Goal: Book appointment/travel/reservation

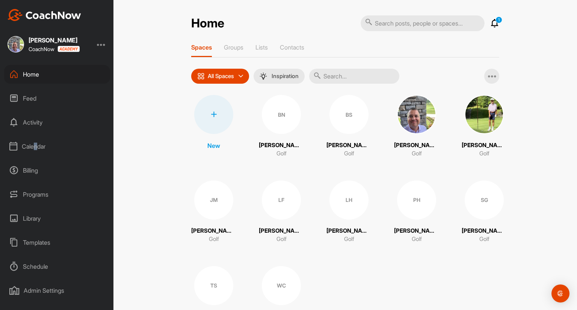
click at [36, 147] on div "Calendar" at bounding box center [57, 146] width 106 height 19
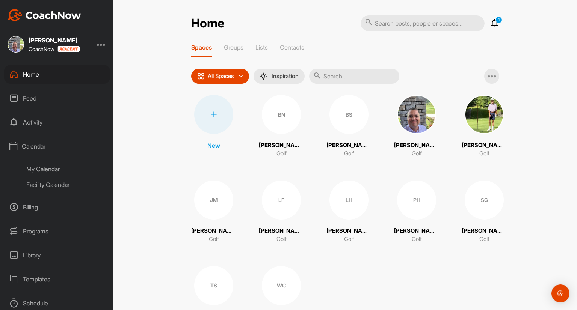
click at [54, 169] on div "My Calendar" at bounding box center [65, 169] width 89 height 16
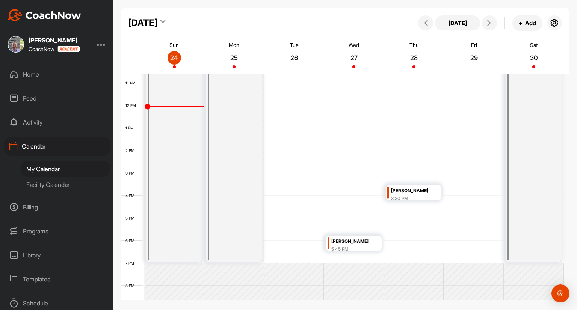
scroll to position [243, 0]
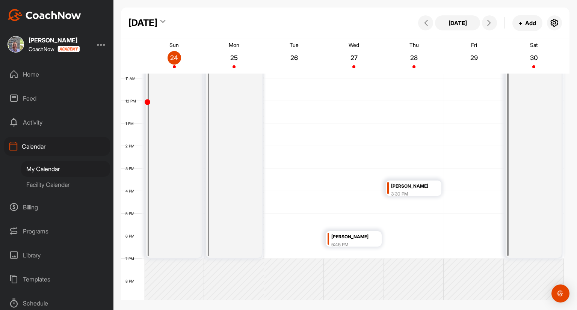
click at [274, 217] on div "12 AM 1 AM 2 AM 3 AM 4 AM 5 AM 6 AM 7 AM 8 AM 9 AM 10 AM 11 AM 12 PM 1 PM 2 PM …" at bounding box center [342, 101] width 443 height 541
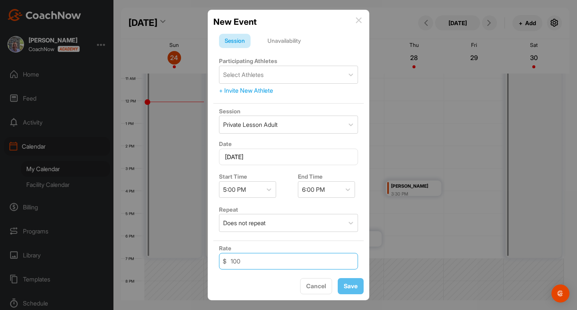
click at [287, 265] on input "100" at bounding box center [288, 261] width 139 height 17
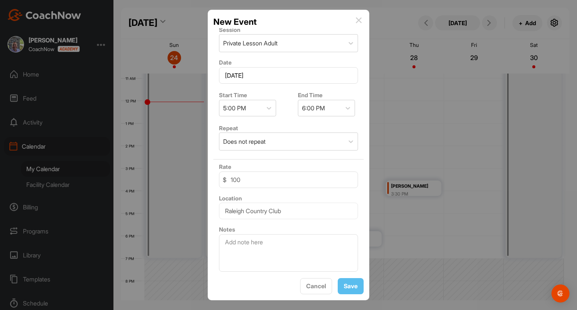
scroll to position [0, 0]
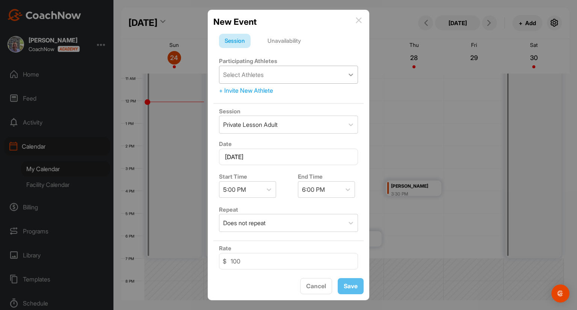
click at [349, 77] on div at bounding box center [351, 75] width 14 height 14
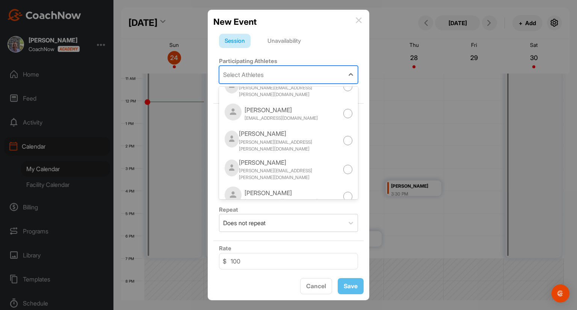
scroll to position [144, 0]
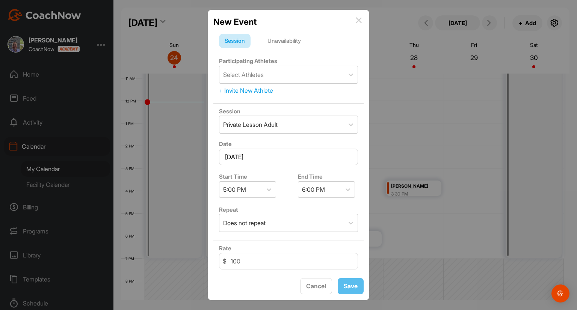
click at [297, 42] on div "Unavailability" at bounding box center [284, 41] width 45 height 14
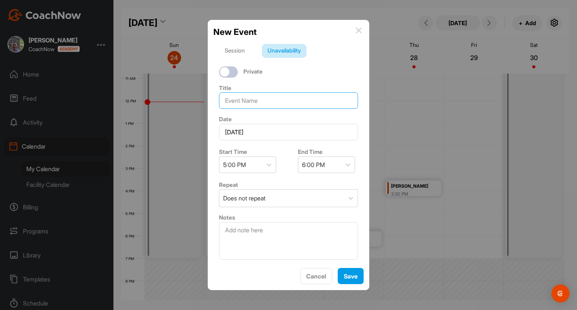
click at [262, 96] on input at bounding box center [288, 100] width 139 height 17
type input "Lesson Kaylee"
click at [350, 278] on button "Save" at bounding box center [351, 276] width 26 height 16
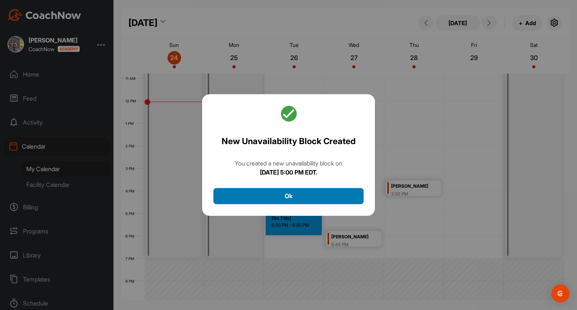
click at [329, 199] on button "Ok" at bounding box center [288, 196] width 150 height 16
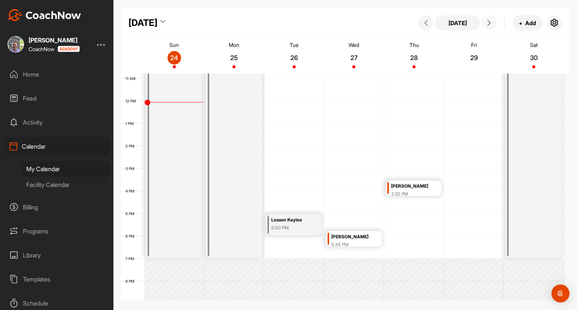
click at [489, 21] on icon at bounding box center [489, 23] width 6 height 6
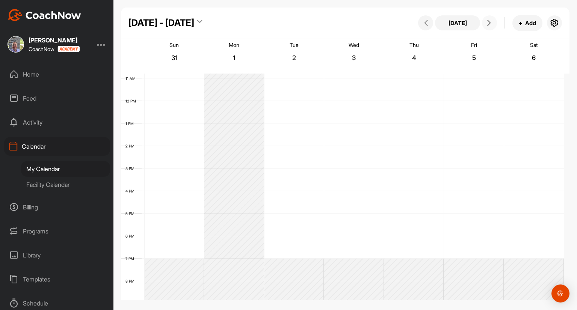
scroll to position [130, 0]
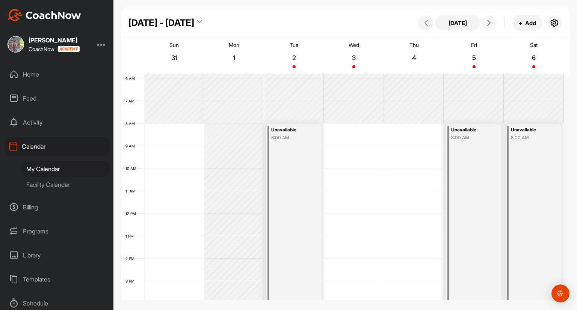
click at [157, 170] on div "12 AM 1 AM 2 AM 3 AM 4 AM 5 AM 6 AM 7 AM 8 AM 9 AM 10 AM 11 AM 12 PM 1 PM 2 PM …" at bounding box center [342, 213] width 443 height 541
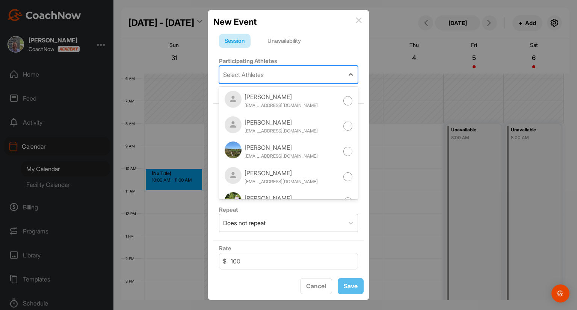
click at [296, 72] on div "Select Athletes" at bounding box center [281, 74] width 125 height 17
click at [328, 51] on form "Session Unavailability Participating Athletes option [PERSON_NAME] focused, 1 o…" at bounding box center [288, 195] width 150 height 322
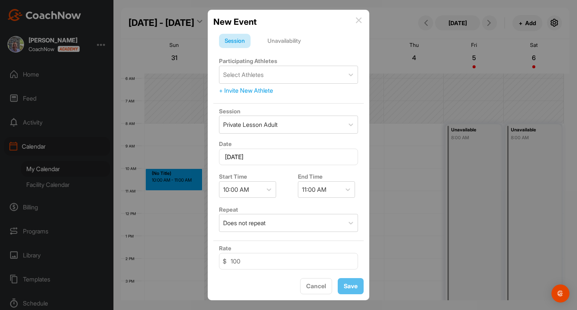
click at [246, 91] on div "+ Invite New Athlete" at bounding box center [288, 90] width 139 height 9
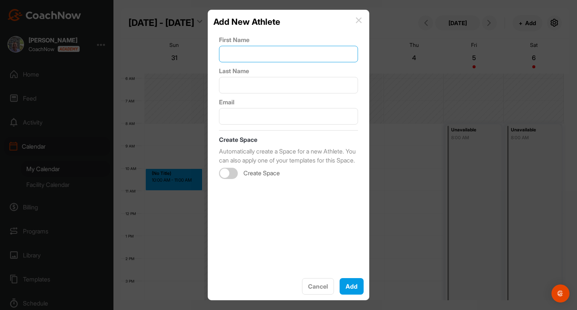
click at [254, 55] on input "text" at bounding box center [288, 54] width 139 height 17
type input "[PERSON_NAME]"
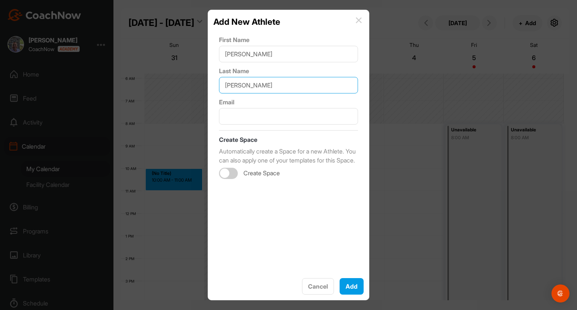
type input "[PERSON_NAME]"
click at [250, 112] on input "text" at bounding box center [288, 116] width 139 height 17
paste input "[EMAIL_ADDRESS][DOMAIN_NAME]"
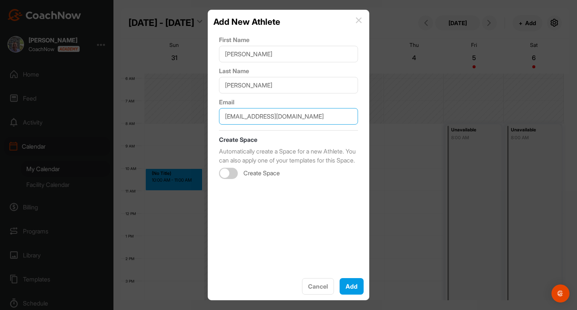
click at [231, 179] on div at bounding box center [228, 173] width 19 height 11
type input "[EMAIL_ADDRESS][DOMAIN_NAME]"
checkbox input "true"
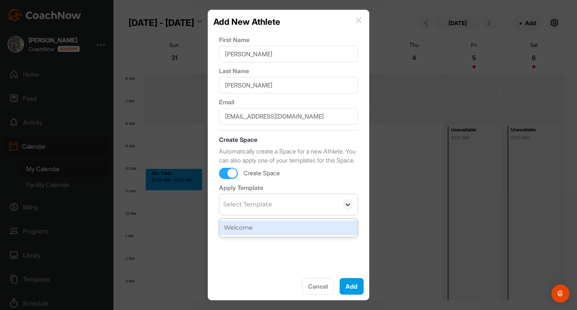
click at [344, 209] on icon at bounding box center [348, 205] width 8 height 8
click at [310, 236] on div "Welcome" at bounding box center [288, 228] width 138 height 15
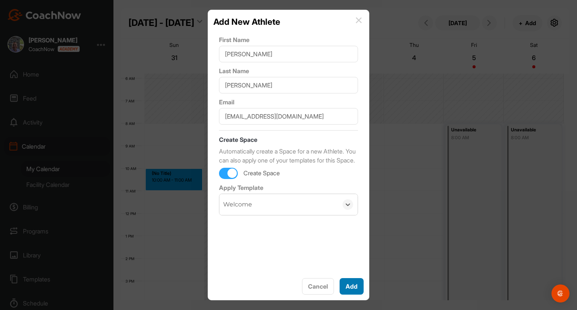
click at [358, 286] on button "Add" at bounding box center [352, 286] width 24 height 17
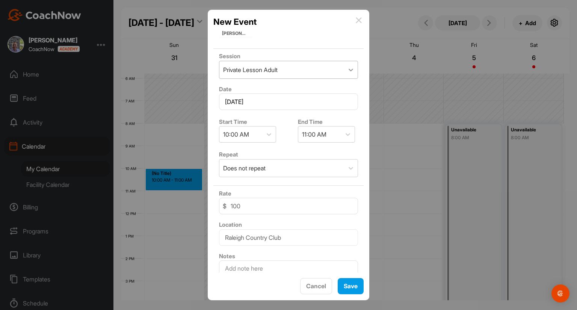
scroll to position [120, 0]
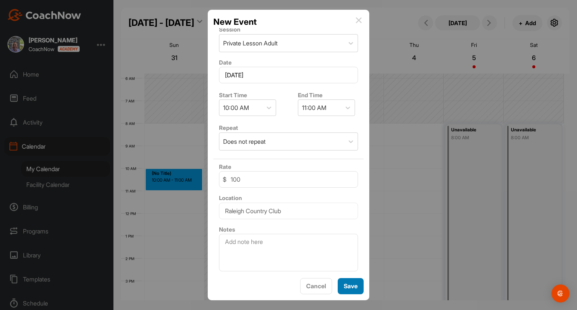
click at [352, 289] on button "Save" at bounding box center [351, 286] width 26 height 16
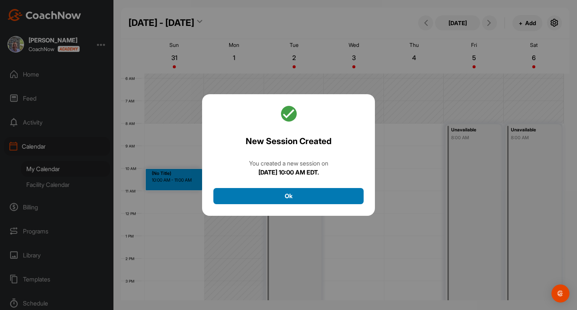
click at [333, 198] on button "Ok" at bounding box center [288, 196] width 150 height 16
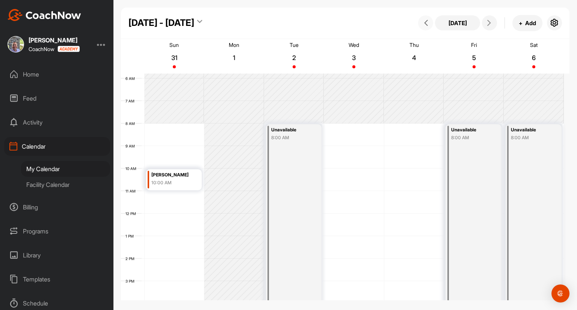
click at [428, 26] on button at bounding box center [425, 22] width 15 height 15
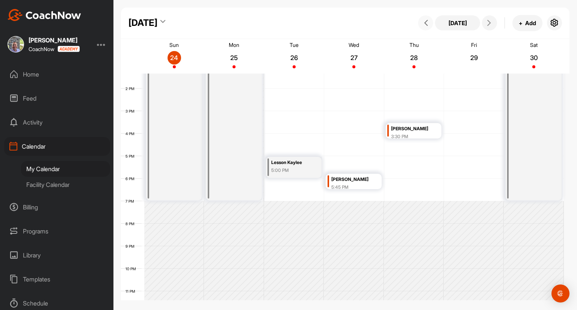
scroll to position [314, 0]
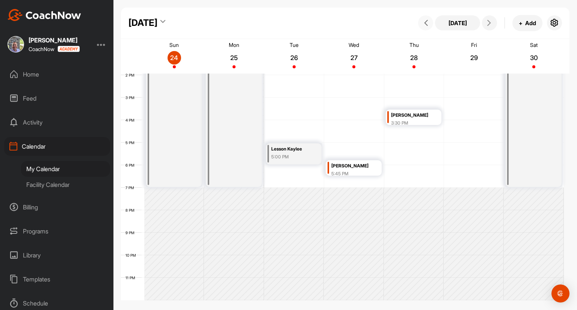
click at [303, 155] on div "5:00 PM" at bounding box center [292, 157] width 42 height 7
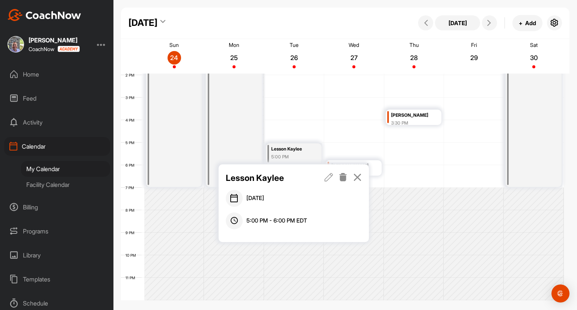
click at [343, 177] on icon at bounding box center [343, 177] width 9 height 8
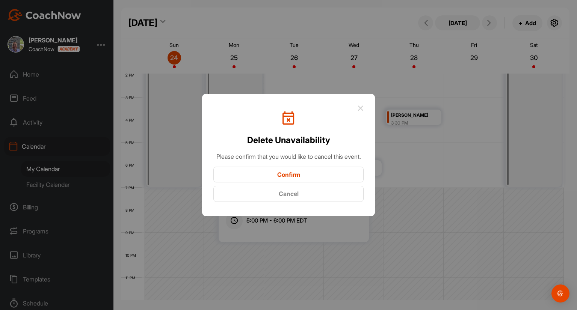
click at [313, 181] on button "Confirm" at bounding box center [288, 175] width 150 height 16
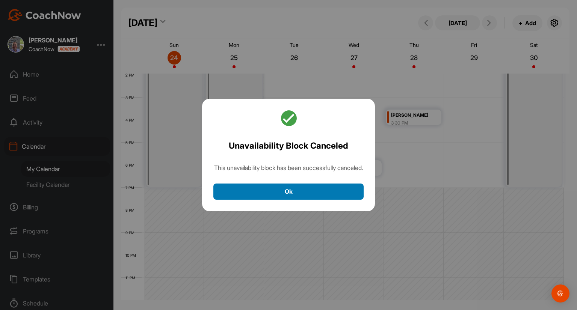
click at [299, 195] on button "Ok" at bounding box center [288, 192] width 150 height 16
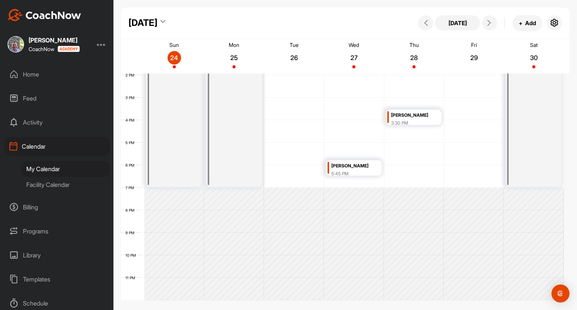
click at [275, 145] on div "12 AM 1 AM 2 AM 3 AM 4 AM 5 AM 6 AM 7 AM 8 AM 9 AM 10 AM 11 AM 12 PM 1 PM 2 PM …" at bounding box center [342, 30] width 443 height 541
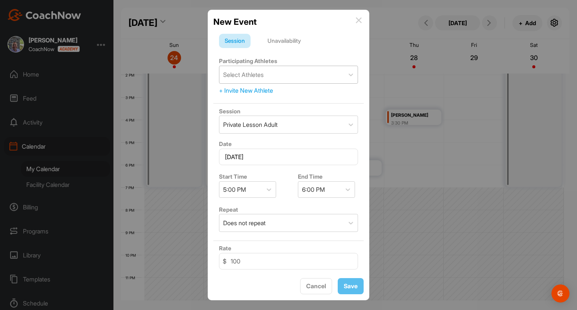
click at [295, 70] on div "Select Athletes" at bounding box center [281, 74] width 125 height 17
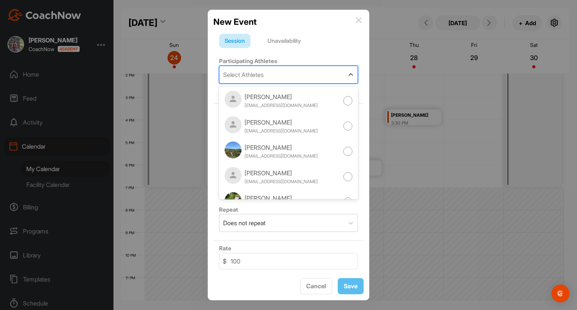
drag, startPoint x: 323, startPoint y: 48, endPoint x: 319, endPoint y: 53, distance: 6.2
click at [323, 48] on form "Session Unavailability Participating Athletes option [PERSON_NAME] focused, 1 o…" at bounding box center [288, 195] width 150 height 322
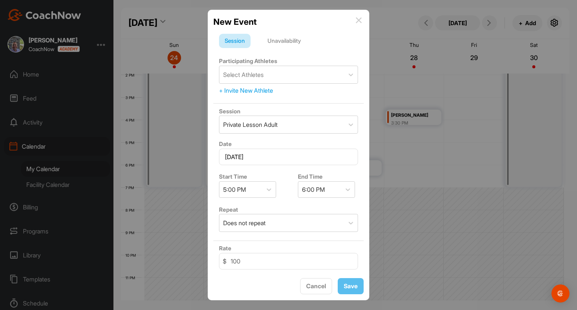
click at [242, 89] on div "+ Invite New Athlete" at bounding box center [288, 90] width 139 height 9
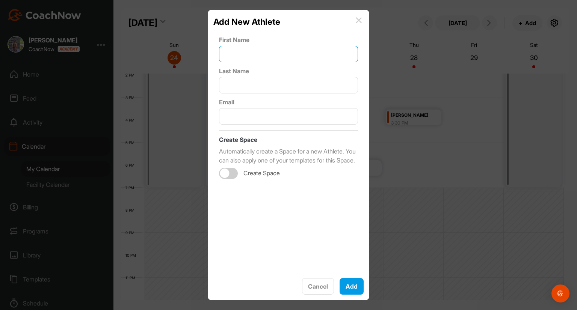
click at [270, 54] on input "text" at bounding box center [288, 54] width 139 height 17
type input "Kaylin"
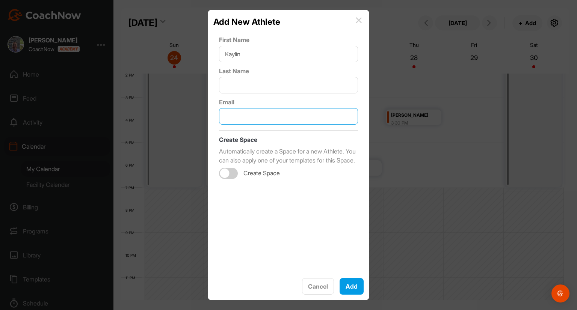
click at [250, 110] on input "text" at bounding box center [288, 116] width 139 height 17
paste input "[EMAIL_ADDRESS][DOMAIN_NAME]"
type input "[EMAIL_ADDRESS][DOMAIN_NAME]"
click at [257, 89] on input "text" at bounding box center [288, 85] width 139 height 17
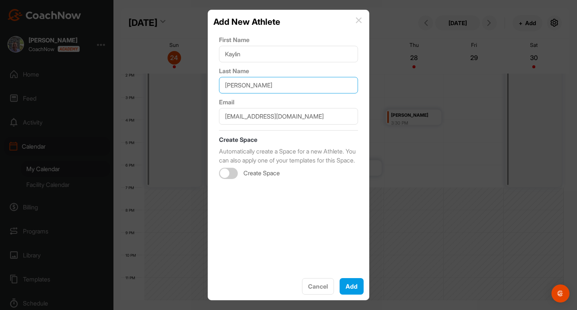
type input "[PERSON_NAME]"
click at [325, 134] on div "First Name [PERSON_NAME] Last Name [PERSON_NAME] [EMAIL_ADDRESS][DOMAIN_NAME] C…" at bounding box center [288, 150] width 150 height 245
click at [236, 179] on div at bounding box center [228, 173] width 19 height 11
checkbox input "true"
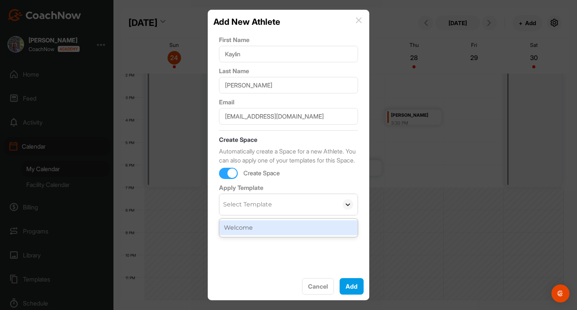
click at [344, 209] on icon at bounding box center [348, 205] width 8 height 8
click at [265, 236] on div "Welcome" at bounding box center [288, 228] width 138 height 15
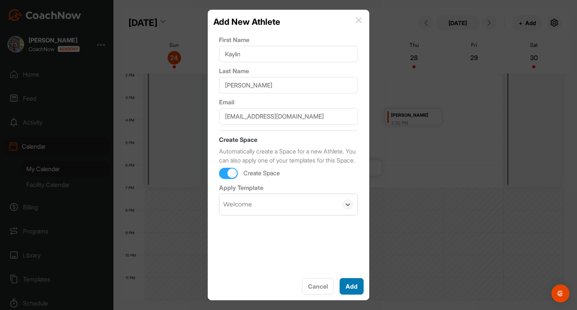
click at [351, 286] on button "Add" at bounding box center [352, 286] width 24 height 17
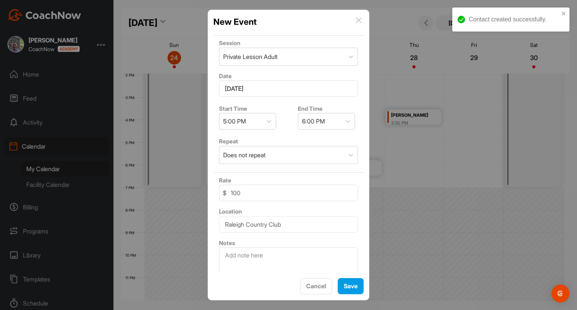
scroll to position [120, 0]
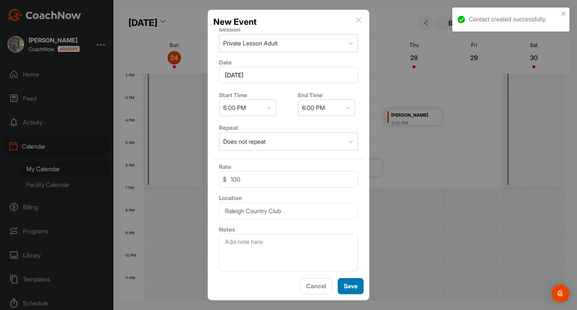
click at [358, 285] on button "Save" at bounding box center [351, 286] width 26 height 16
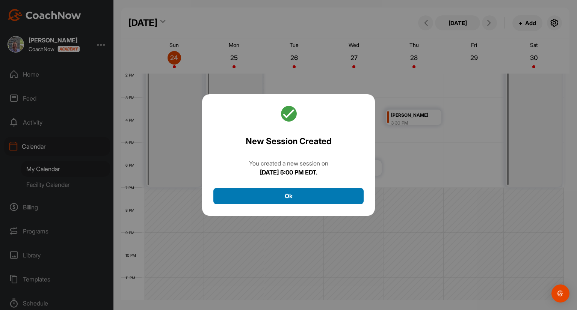
click at [304, 201] on button "Ok" at bounding box center [288, 196] width 150 height 16
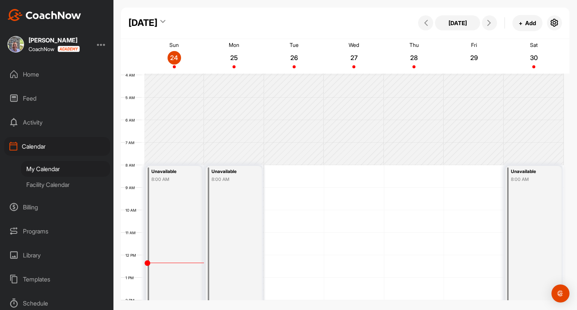
scroll to position [0, 0]
